Goal: Task Accomplishment & Management: Manage account settings

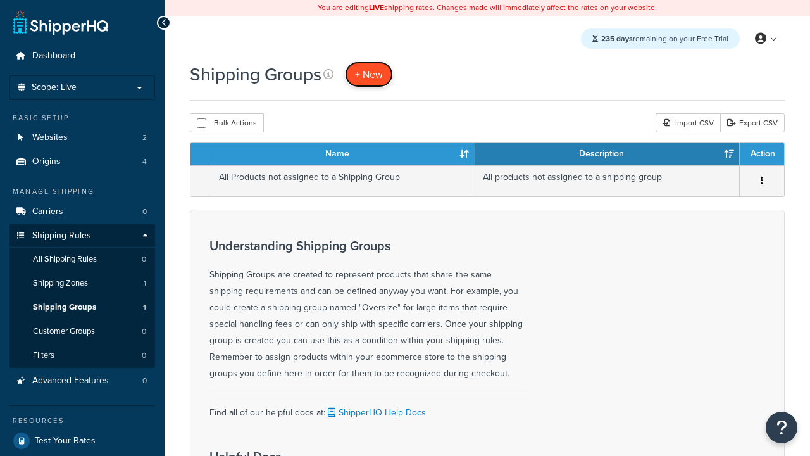
click at [369, 74] on span "+ New" at bounding box center [369, 74] width 28 height 15
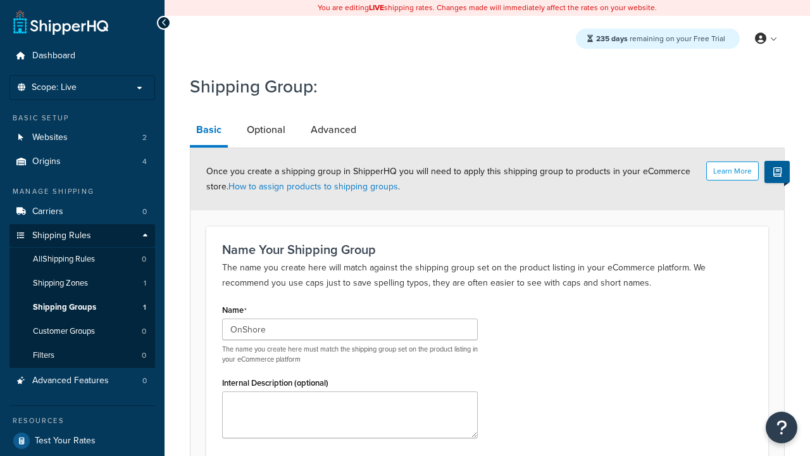
scroll to position [124, 0]
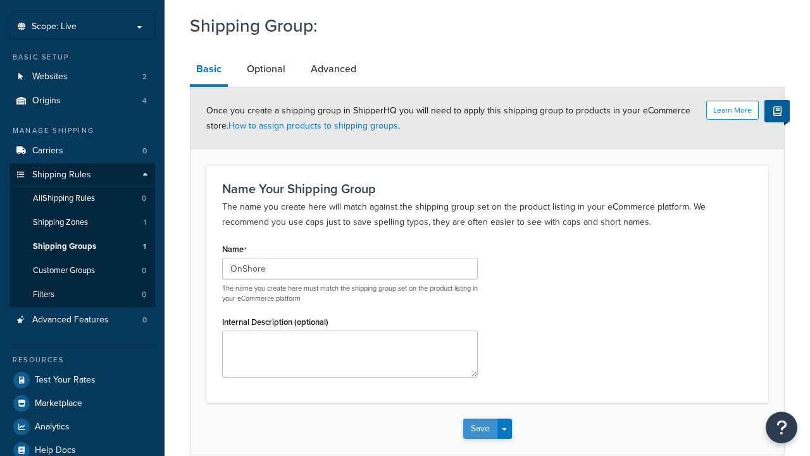
type input "OnShore"
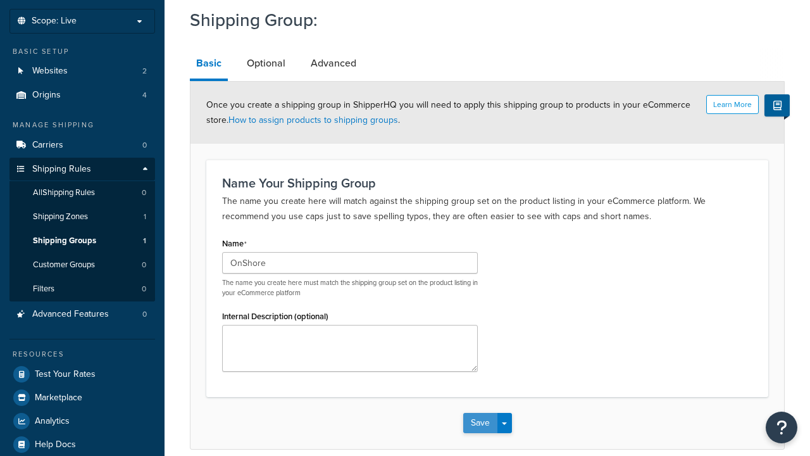
click at [480, 413] on button "Save" at bounding box center [480, 423] width 34 height 20
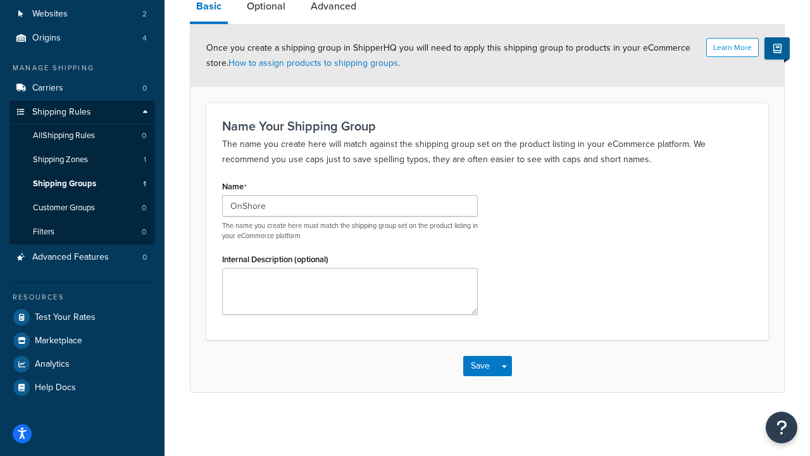
scroll to position [0, 0]
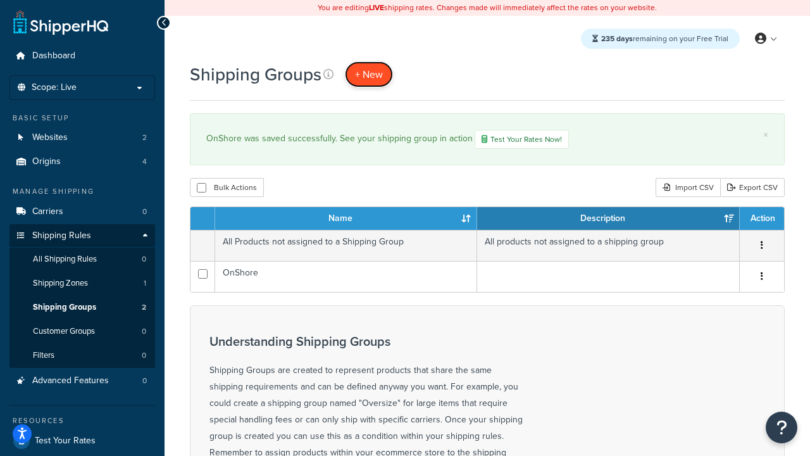
click at [369, 74] on span "+ New" at bounding box center [369, 74] width 28 height 15
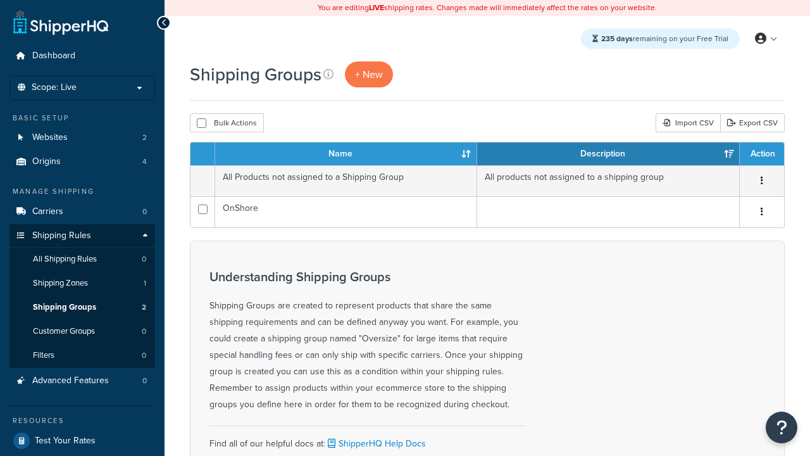
click at [346, 154] on th "Name" at bounding box center [346, 153] width 262 height 23
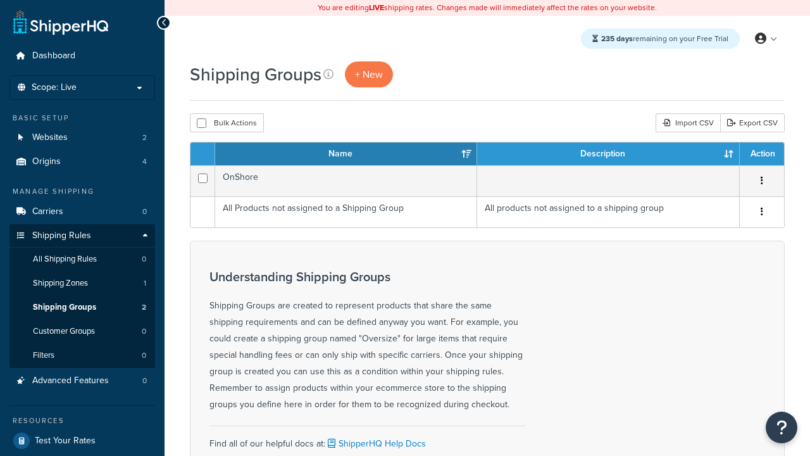
click at [608, 154] on th "Description" at bounding box center [608, 153] width 263 height 23
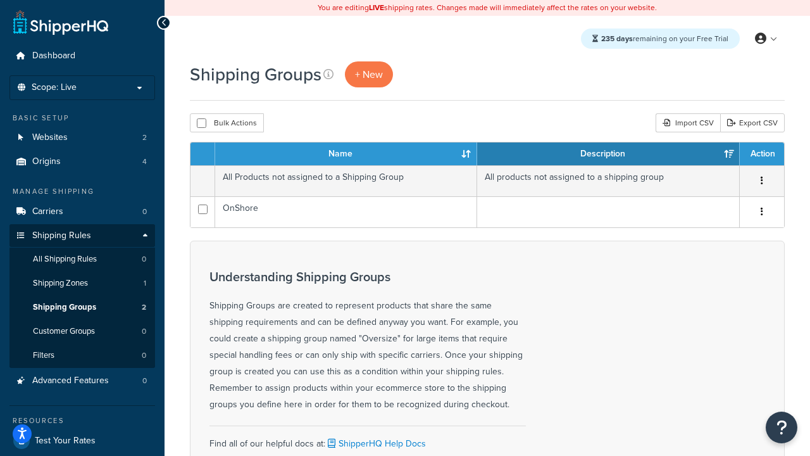
click at [761, 154] on th "Action" at bounding box center [762, 153] width 44 height 23
click at [328, 74] on icon at bounding box center [328, 74] width 10 height 10
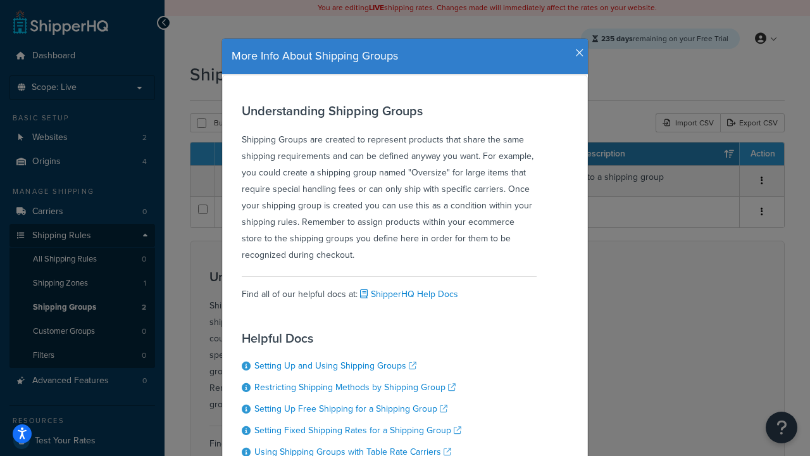
click at [577, 48] on icon "button" at bounding box center [579, 52] width 9 height 11
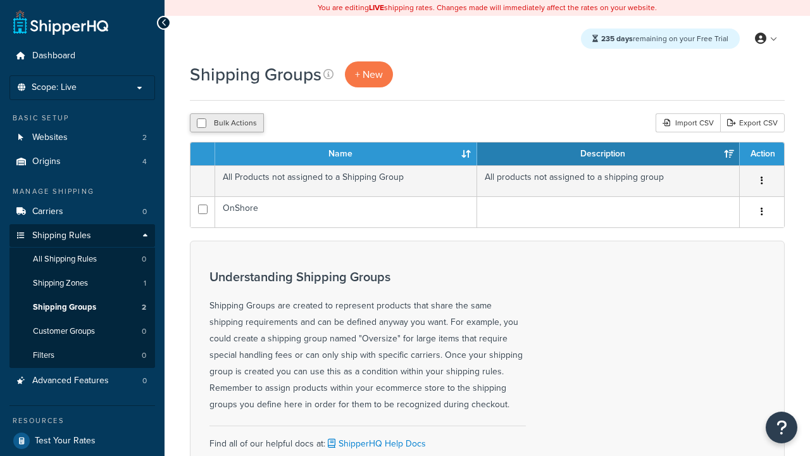
click at [227, 123] on button "Bulk Actions" at bounding box center [227, 122] width 74 height 19
checkbox input "true"
click at [340, 123] on button "Delete" at bounding box center [338, 122] width 44 height 19
